Goal: Task Accomplishment & Management: Complete application form

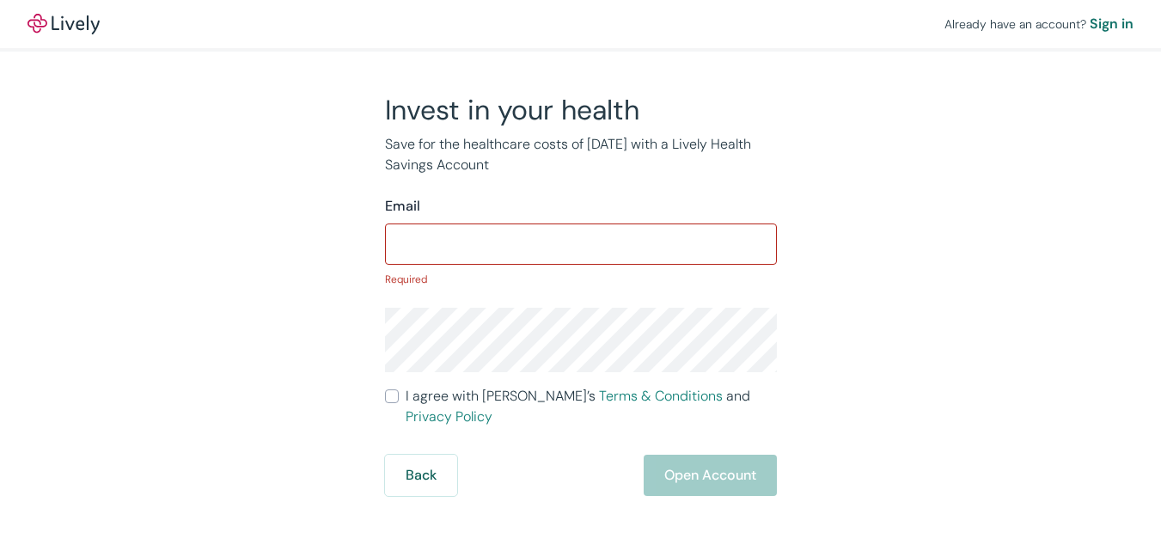
click at [385, 389] on input "I agree with Lively’s Terms & Conditions and Privacy Policy" at bounding box center [392, 396] width 14 height 14
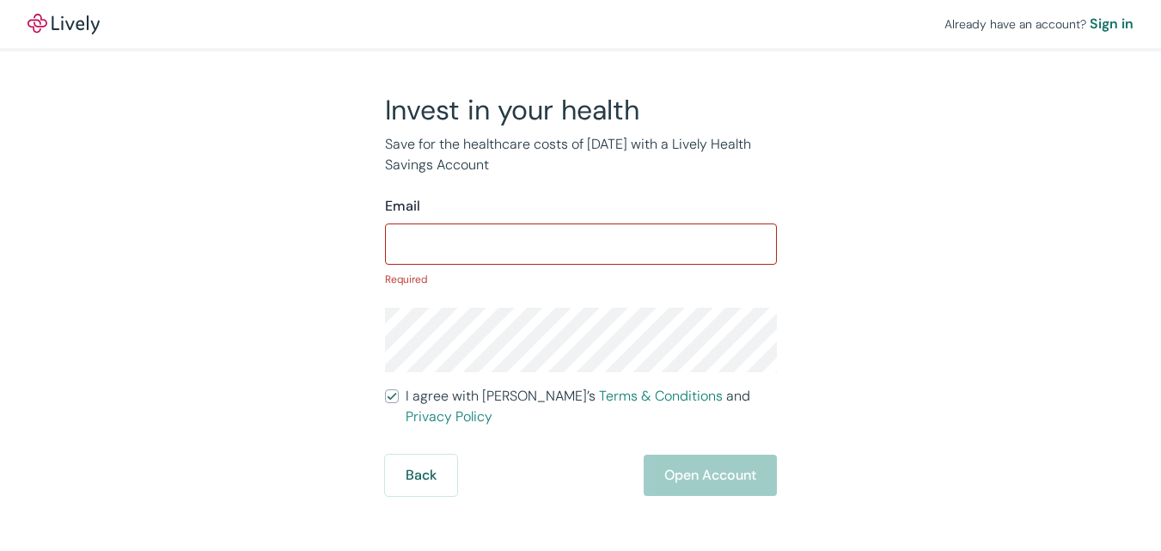
click at [385, 389] on input "I agree with Lively’s Terms & Conditions and Privacy Policy" at bounding box center [392, 396] width 14 height 14
checkbox input "false"
click at [1090, 20] on div "Sign in" at bounding box center [1112, 24] width 44 height 21
